Goal: Task Accomplishment & Management: Use online tool/utility

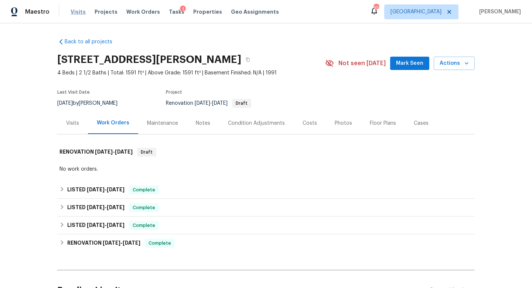
click at [78, 13] on span "Visits" at bounding box center [78, 11] width 15 height 7
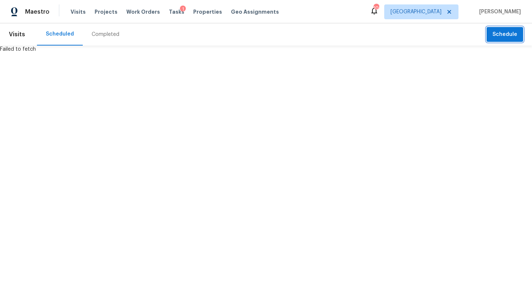
click at [507, 34] on span "Schedule" at bounding box center [505, 34] width 25 height 9
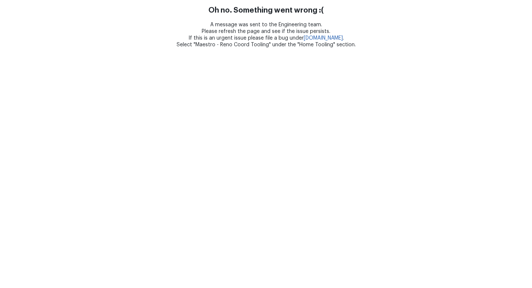
click at [207, 48] on html "Oh no. Something went wrong :( A message was sent to the Engineering team. Plea…" at bounding box center [266, 24] width 532 height 48
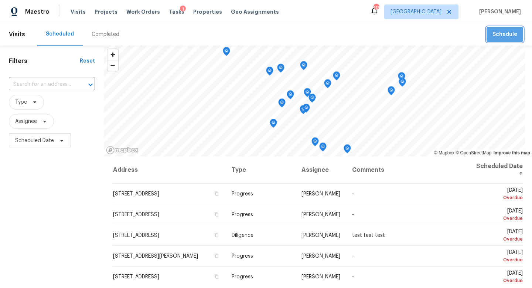
click at [495, 35] on span "Schedule" at bounding box center [505, 34] width 25 height 9
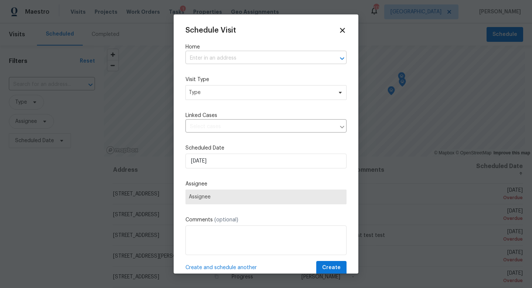
click at [218, 58] on input "text" at bounding box center [256, 57] width 140 height 11
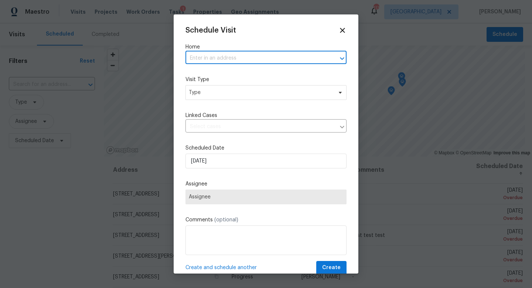
paste input "817 Kenwood Ln, Winder, GA 30680"
type input "817 Kenwood Ln, Winder, GA 30680"
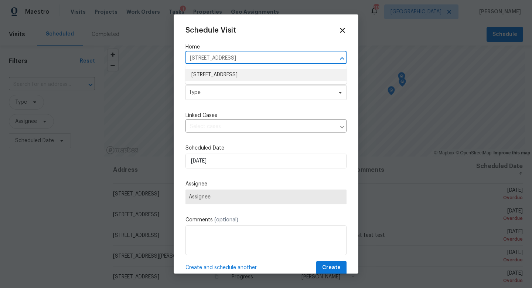
click at [230, 79] on li "817 Kenwood Ln, Winder, GA 30680" at bounding box center [266, 75] width 161 height 12
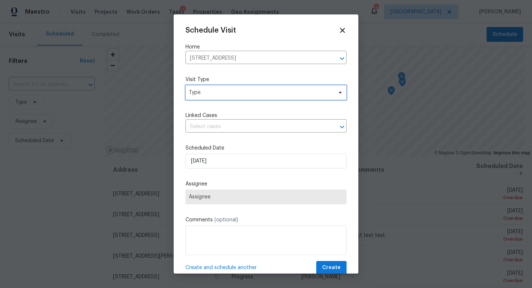
click at [227, 98] on span "Type" at bounding box center [266, 92] width 161 height 15
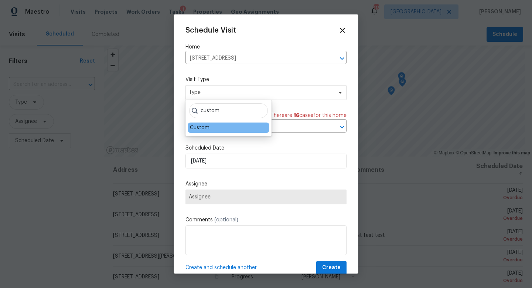
type input "custom"
click at [201, 126] on div "Custom" at bounding box center [200, 127] width 20 height 7
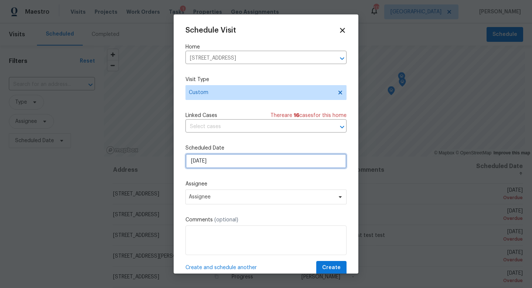
click at [213, 159] on input "[DATE]" at bounding box center [266, 160] width 161 height 15
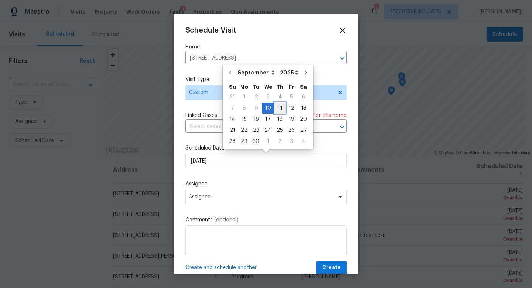
click at [275, 108] on div "11" at bounding box center [279, 108] width 11 height 10
type input "9/11/2025"
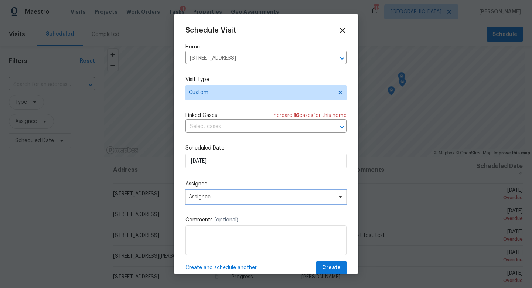
click at [214, 193] on span "Assignee" at bounding box center [266, 196] width 161 height 15
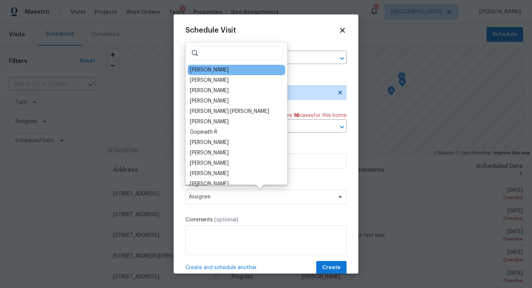
click at [219, 73] on div "Michael Durham" at bounding box center [209, 69] width 39 height 7
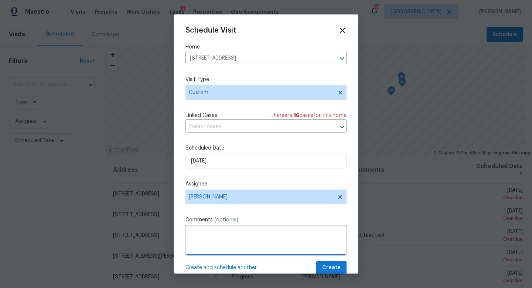
click at [215, 248] on textarea at bounding box center [266, 240] width 161 height 30
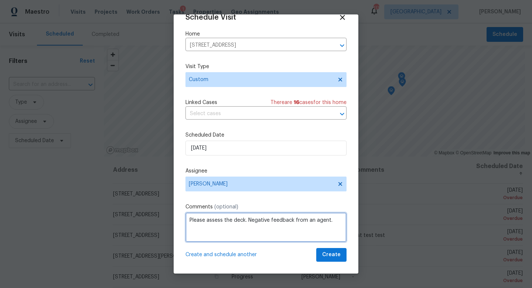
type textarea "Please assess the deck. Negative feedback from an agent."
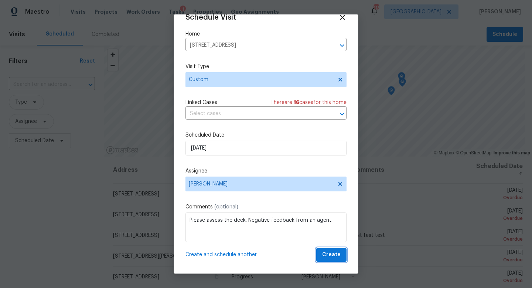
click at [333, 254] on span "Create" at bounding box center [331, 254] width 18 height 9
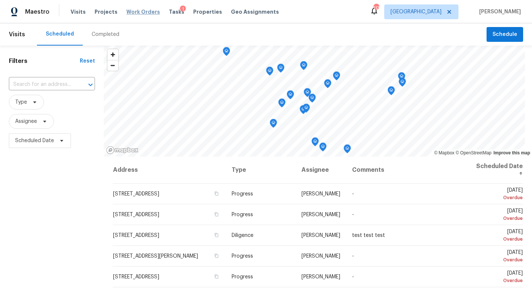
click at [151, 14] on span "Work Orders" at bounding box center [143, 11] width 34 height 7
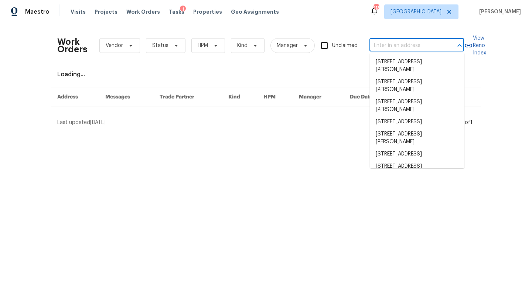
click at [406, 45] on input "text" at bounding box center [407, 45] width 74 height 11
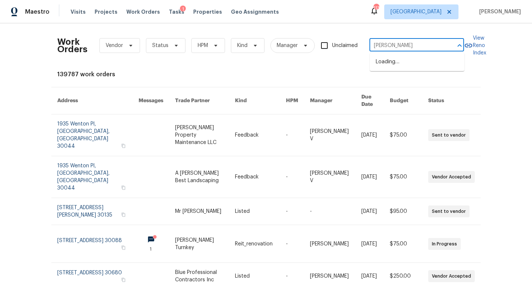
type input "J"
type input "3117 JO"
click at [414, 62] on li "3117 Jodeco Dr, Jonesboro, GA 30236" at bounding box center [417, 62] width 95 height 12
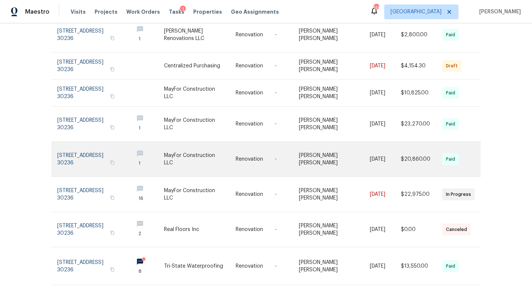
scroll to position [127, 0]
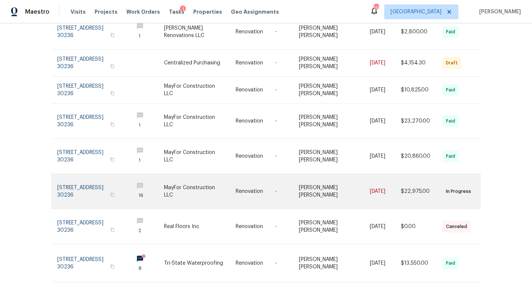
click at [109, 179] on link at bounding box center [92, 191] width 70 height 35
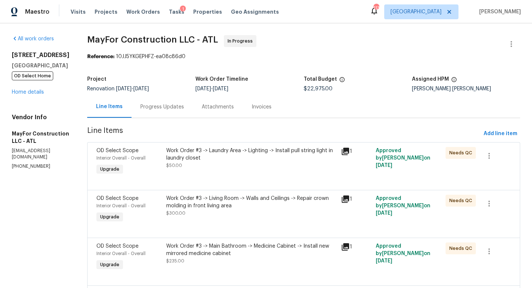
click at [180, 106] on div "Progress Updates" at bounding box center [162, 106] width 44 height 7
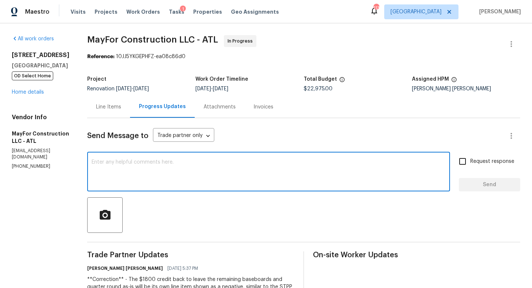
click at [173, 167] on textarea at bounding box center [269, 172] width 354 height 26
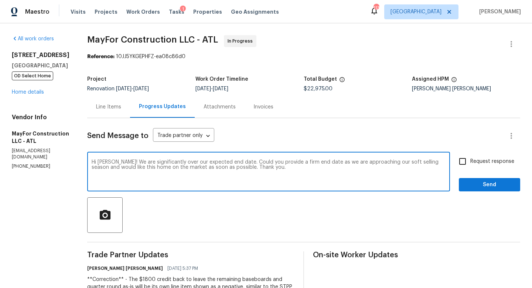
type textarea "Hi Will! We are significantly over our expected end date. Could you provide a f…"
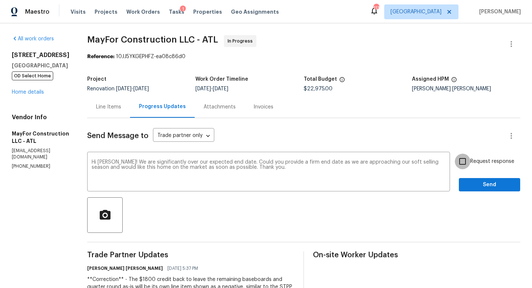
click at [466, 164] on input "Request response" at bounding box center [463, 161] width 16 height 16
checkbox input "true"
click at [465, 187] on button "Send" at bounding box center [489, 185] width 61 height 14
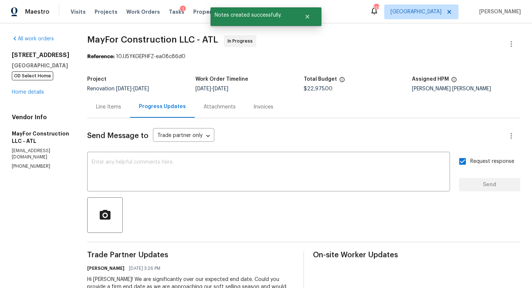
click at [38, 95] on div "3117 Jodeco Dr Jonesboro, GA 30236 OD Select Home Home details" at bounding box center [41, 73] width 58 height 44
click at [38, 93] on link "Home details" at bounding box center [28, 91] width 32 height 5
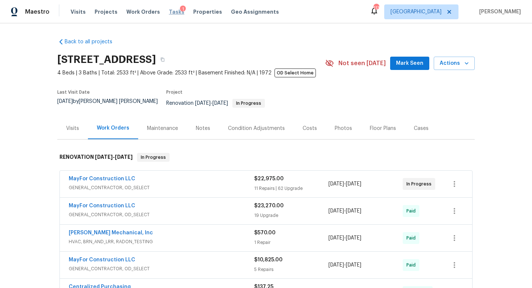
click at [169, 10] on span "Tasks" at bounding box center [177, 11] width 16 height 5
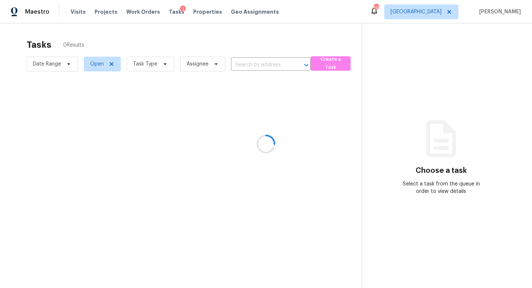
click at [150, 64] on div at bounding box center [266, 144] width 532 height 288
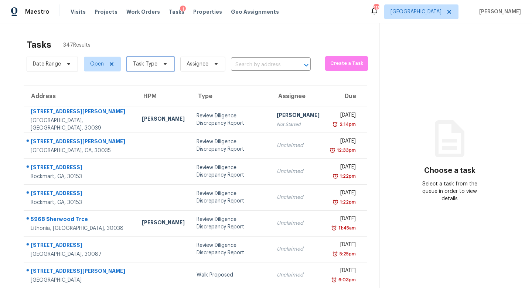
click at [150, 64] on span "Task Type" at bounding box center [145, 63] width 24 height 7
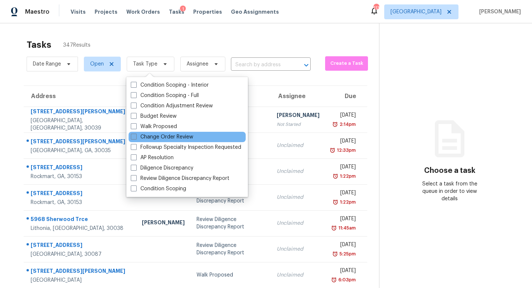
click at [149, 139] on label "Change Order Review" at bounding box center [162, 136] width 62 height 7
click at [136, 138] on input "Change Order Review" at bounding box center [133, 135] width 5 height 5
checkbox input "true"
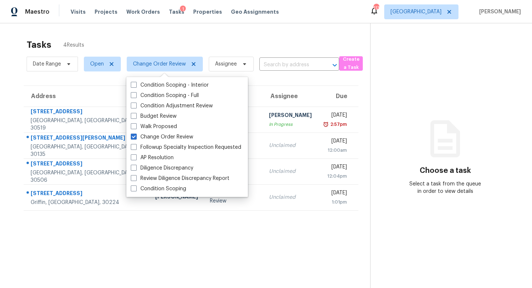
click at [206, 40] on div "Tasks 4 Results" at bounding box center [199, 44] width 344 height 19
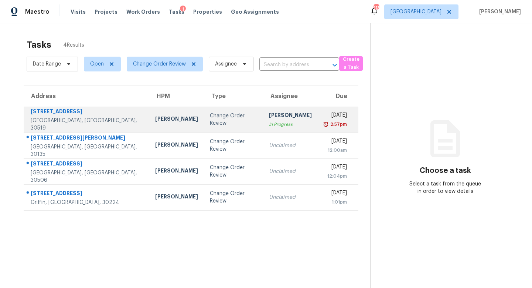
click at [210, 120] on div "Change Order Review" at bounding box center [233, 119] width 47 height 15
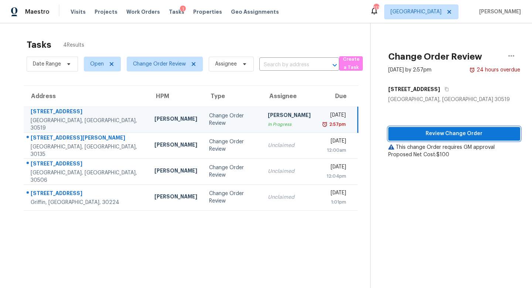
click at [443, 131] on span "Review Change Order" at bounding box center [454, 133] width 120 height 9
click at [509, 57] on icon "button" at bounding box center [511, 55] width 9 height 9
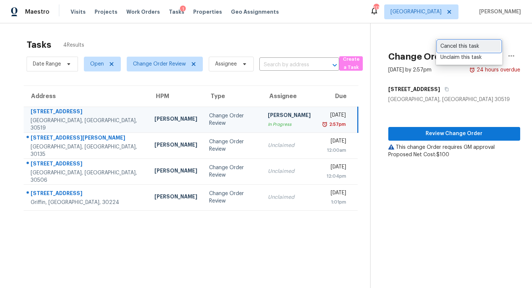
click at [477, 47] on div "Cancel this task" at bounding box center [470, 46] width 58 height 7
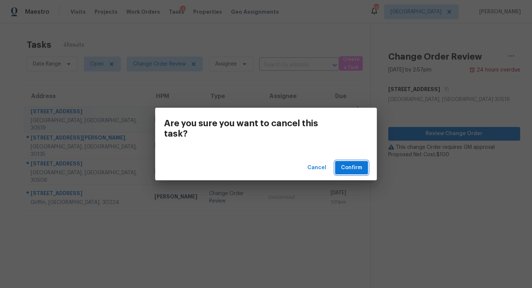
click at [353, 161] on button "Confirm" at bounding box center [351, 168] width 33 height 14
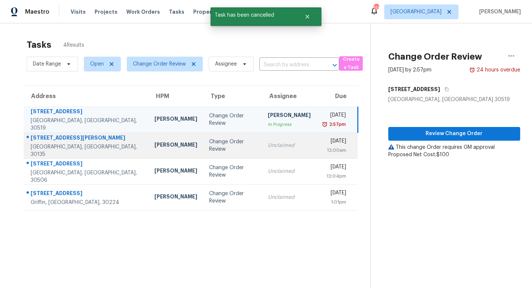
click at [317, 154] on td "Thu, Sep 11th 2025 12:00am" at bounding box center [337, 145] width 41 height 26
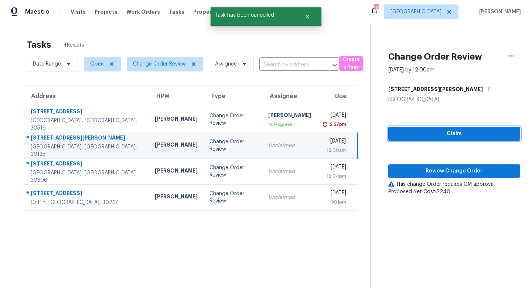
click at [456, 132] on span "Claim" at bounding box center [454, 133] width 120 height 9
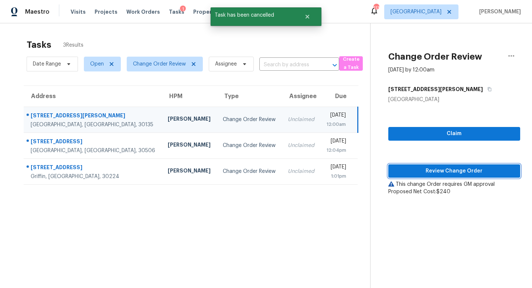
click at [453, 166] on span "Review Change Order" at bounding box center [454, 170] width 120 height 9
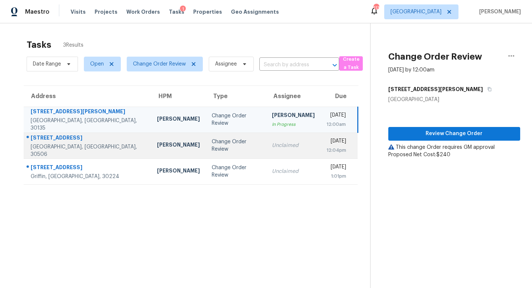
click at [272, 145] on div "Unclaimed" at bounding box center [293, 145] width 43 height 7
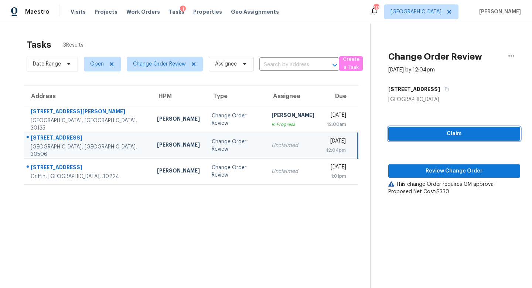
click at [422, 130] on span "Claim" at bounding box center [454, 133] width 120 height 9
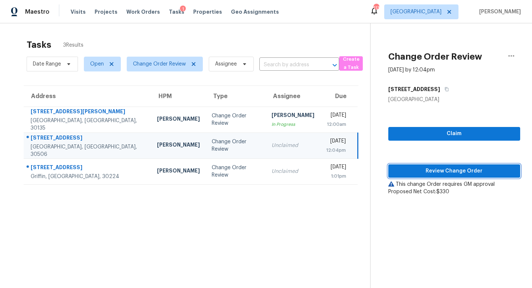
click at [428, 167] on span "Review Change Order" at bounding box center [454, 170] width 120 height 9
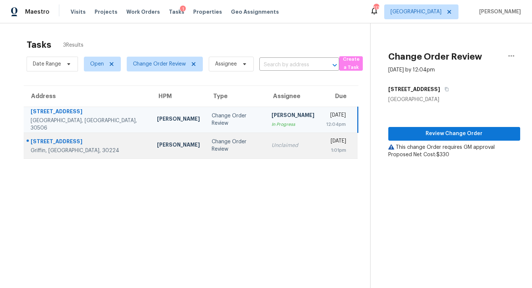
click at [266, 141] on td "Unclaimed" at bounding box center [293, 145] width 55 height 26
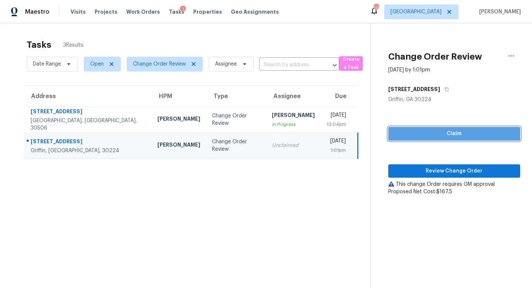
click at [445, 133] on span "Claim" at bounding box center [454, 133] width 120 height 9
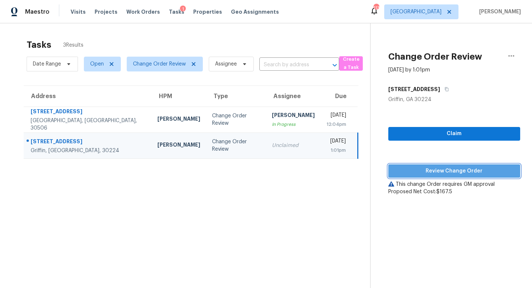
click at [445, 168] on span "Review Change Order" at bounding box center [454, 170] width 120 height 9
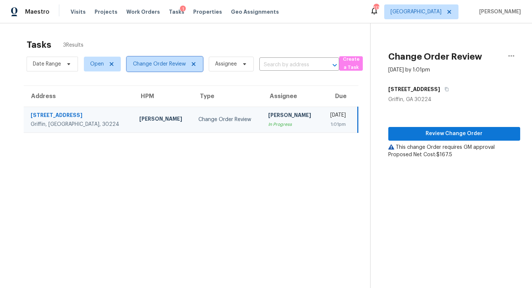
click at [167, 69] on span "Change Order Review" at bounding box center [165, 64] width 76 height 15
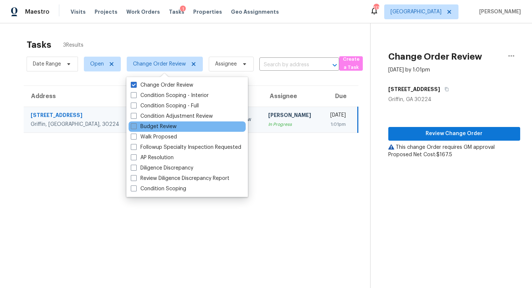
click at [159, 127] on label "Budget Review" at bounding box center [154, 126] width 46 height 7
click at [136, 127] on input "Budget Review" at bounding box center [133, 125] width 5 height 5
checkbox input "true"
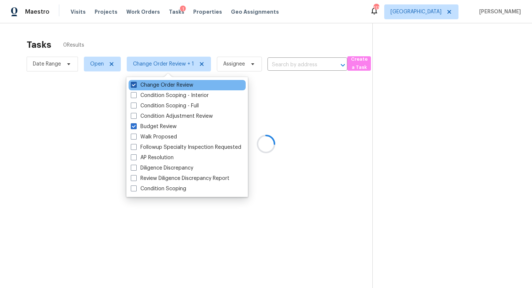
click at [133, 84] on span at bounding box center [134, 85] width 6 height 6
click at [133, 84] on input "Change Order Review" at bounding box center [133, 83] width 5 height 5
checkbox input "false"
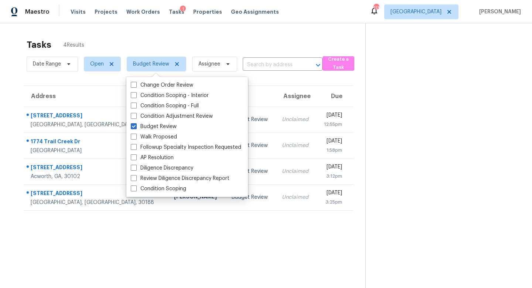
click at [155, 31] on div "Tasks 4 Results Date Range Open Budget Review Assignee ​ Create a Task Address …" at bounding box center [266, 167] width 532 height 288
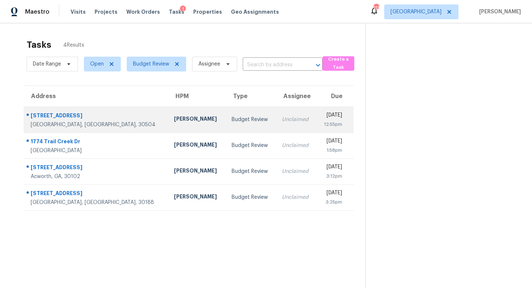
click at [168, 124] on td "Scott Smathers" at bounding box center [196, 119] width 57 height 26
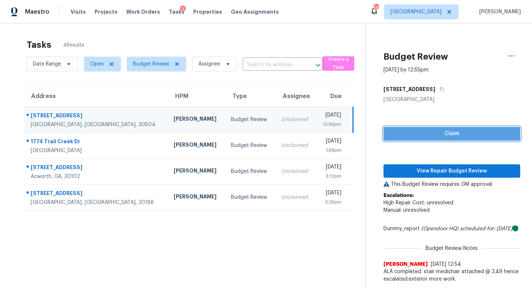
click at [413, 131] on span "Claim" at bounding box center [452, 133] width 125 height 9
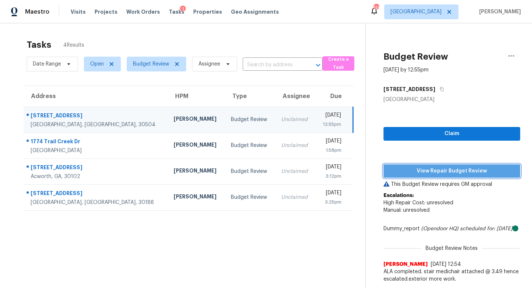
click at [430, 169] on span "View Repair Budget Review" at bounding box center [452, 170] width 125 height 9
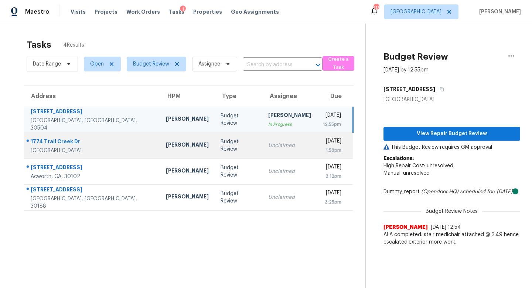
click at [268, 143] on div "Unclaimed" at bounding box center [289, 145] width 43 height 7
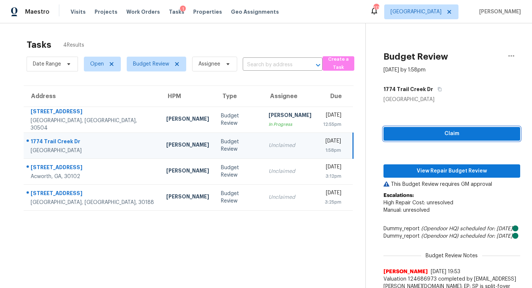
click at [417, 134] on span "Claim" at bounding box center [452, 133] width 125 height 9
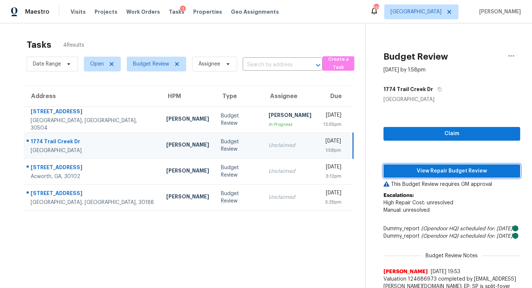
click at [441, 169] on span "View Repair Budget Review" at bounding box center [452, 170] width 125 height 9
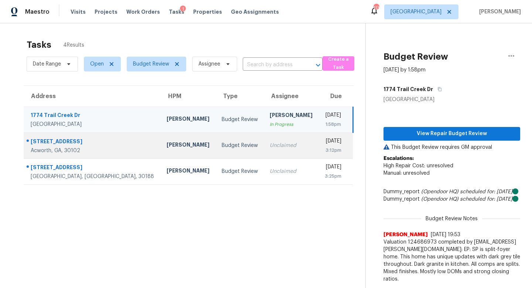
click at [270, 146] on div "Unclaimed" at bounding box center [291, 145] width 43 height 7
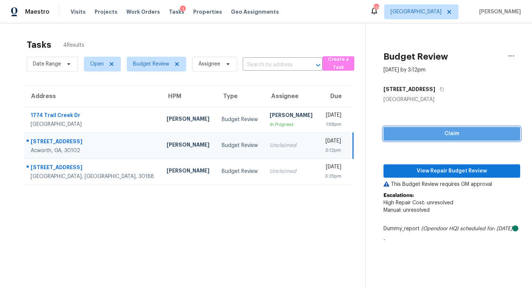
click at [446, 130] on span "Claim" at bounding box center [452, 133] width 125 height 9
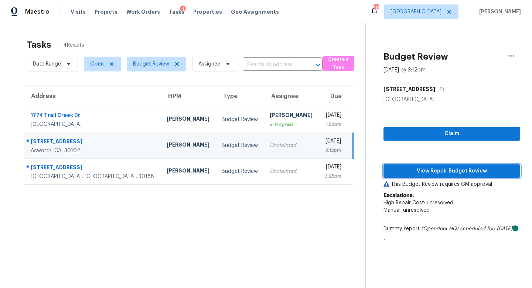
click at [440, 169] on span "View Repair Budget Review" at bounding box center [452, 170] width 125 height 9
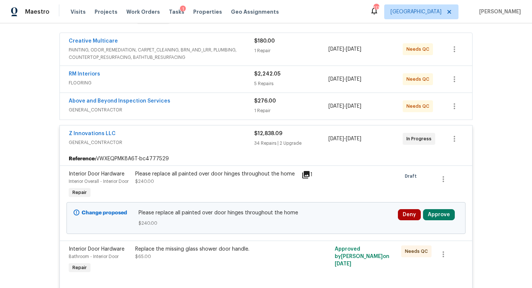
scroll to position [133, 0]
click at [438, 212] on button "Approve" at bounding box center [439, 213] width 32 height 11
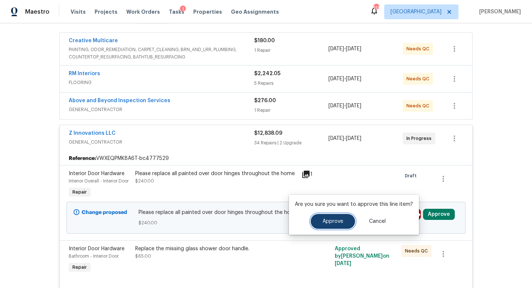
click at [331, 219] on span "Approve" at bounding box center [333, 221] width 21 height 6
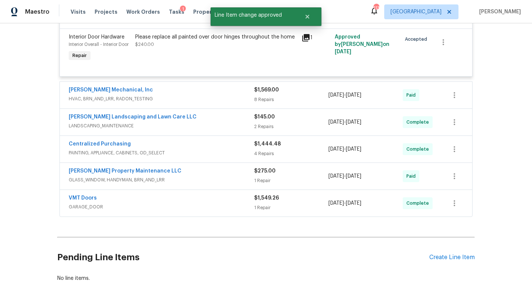
scroll to position [2583, 0]
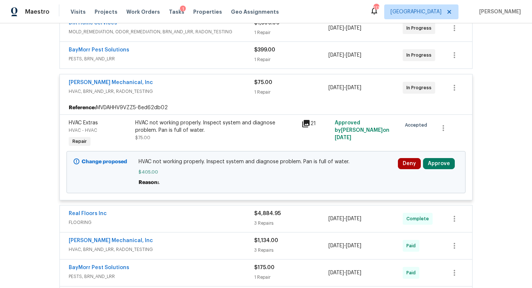
scroll to position [162, 0]
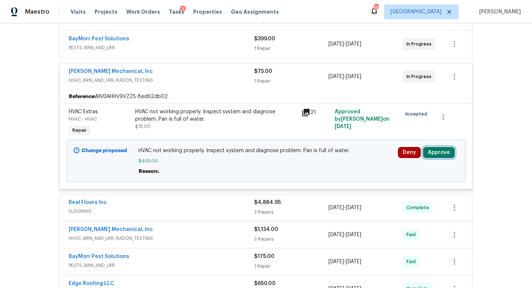
click at [435, 155] on button "Approve" at bounding box center [439, 152] width 32 height 11
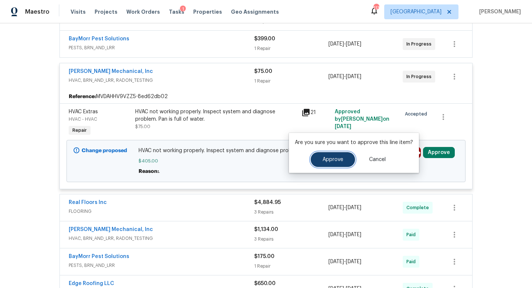
click at [332, 163] on button "Approve" at bounding box center [333, 159] width 44 height 15
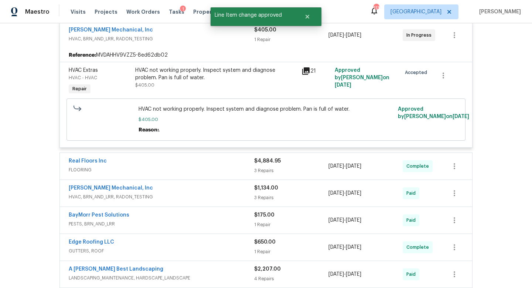
scroll to position [0, 0]
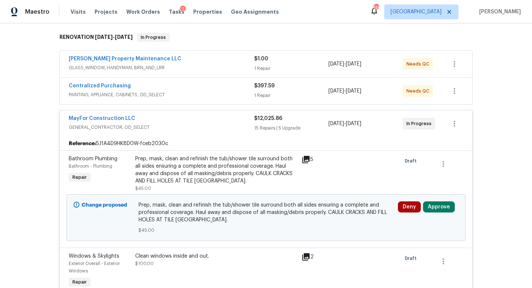
scroll to position [115, 0]
click at [435, 209] on button "Approve" at bounding box center [439, 205] width 32 height 11
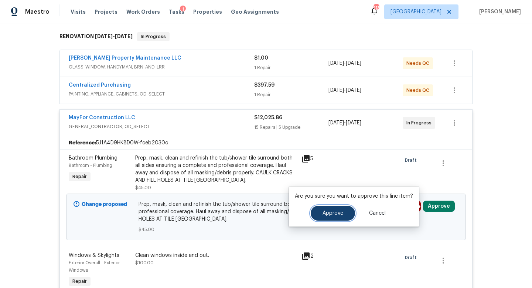
click at [338, 212] on span "Approve" at bounding box center [333, 213] width 21 height 6
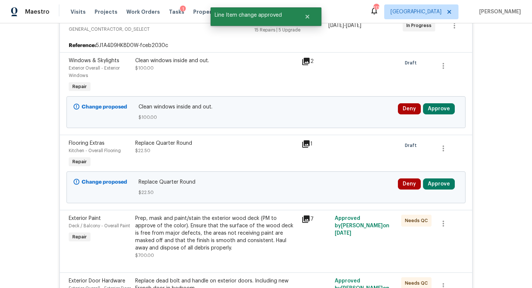
scroll to position [233, 0]
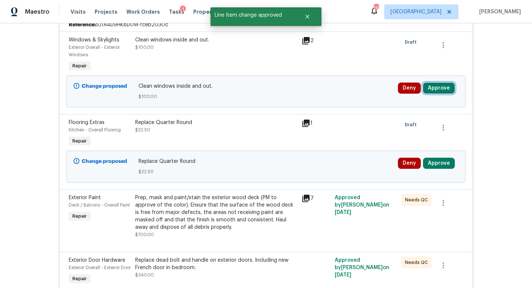
click at [437, 90] on button "Approve" at bounding box center [439, 87] width 32 height 11
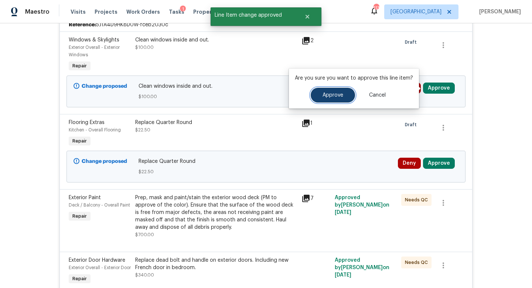
click at [336, 100] on button "Approve" at bounding box center [333, 95] width 44 height 15
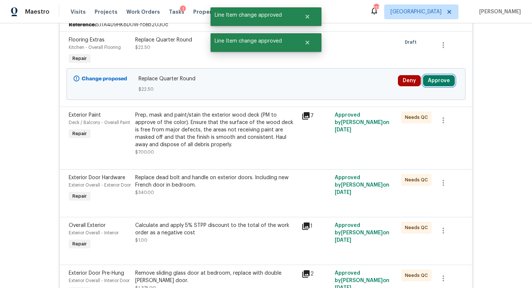
click at [430, 77] on button "Approve" at bounding box center [439, 80] width 32 height 11
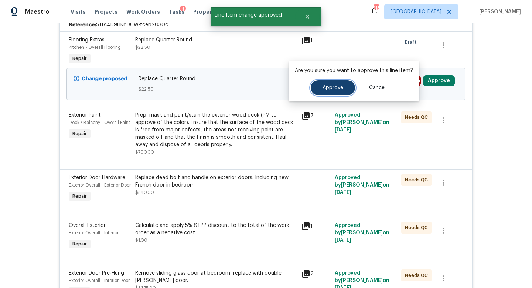
click at [329, 84] on button "Approve" at bounding box center [333, 87] width 44 height 15
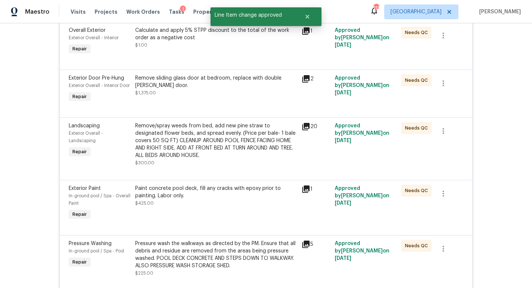
scroll to position [0, 0]
